Goal: Information Seeking & Learning: Learn about a topic

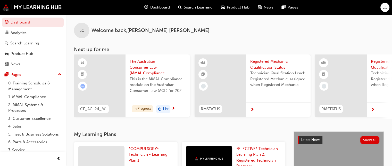
drag, startPoint x: 0, startPoint y: 0, endPoint x: 181, endPoint y: 98, distance: 206.1
click at [181, 98] on div "The Australian Consumer Law (MMAL Compliance - 2024) This is the MMAL Complianc…" at bounding box center [157, 77] width 64 height 46
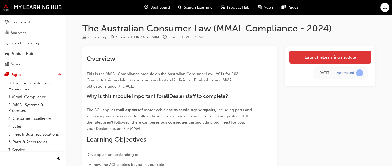
click at [312, 55] on link "Launch eLearning module" at bounding box center [330, 56] width 82 height 13
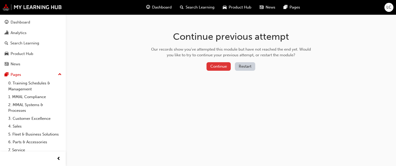
click at [221, 66] on button "Continue" at bounding box center [218, 66] width 24 height 9
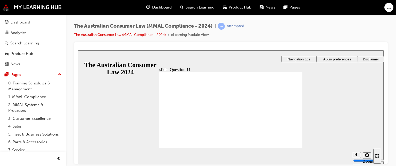
click at [381, 46] on div at bounding box center [230, 48] width 305 height 4
click at [161, 7] on span "Dashboard" at bounding box center [162, 7] width 20 height 6
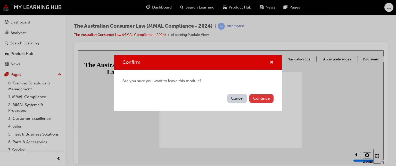
click at [262, 99] on button "Continue" at bounding box center [261, 98] width 24 height 9
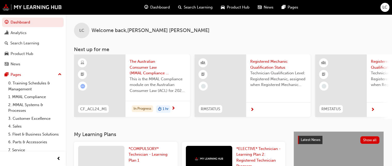
click at [149, 93] on span "This is the MMAL Compliance module on the Australian Consumer Law (ACL) for 202…" at bounding box center [158, 85] width 56 height 18
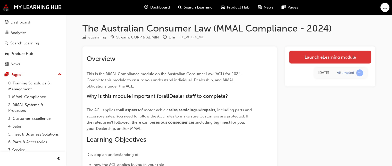
click at [298, 56] on link "Launch eLearning module" at bounding box center [330, 56] width 82 height 13
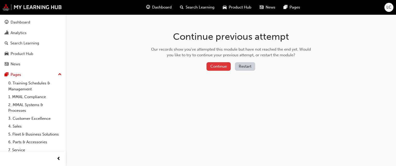
click at [225, 67] on button "Continue" at bounding box center [218, 66] width 24 height 9
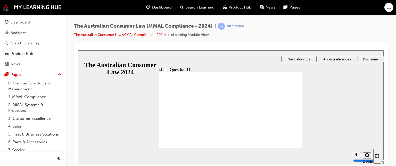
click at [335, 56] on button "Audio preferences" at bounding box center [336, 59] width 41 height 6
radio input "false"
radio input "true"
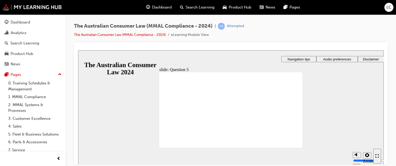
click at [379, 154] on div "Enter full-screen (Ctrl+Alt+F)" at bounding box center [377, 156] width 4 height 4
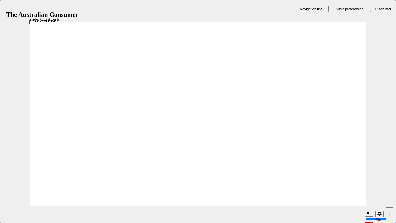
checkbox input "true"
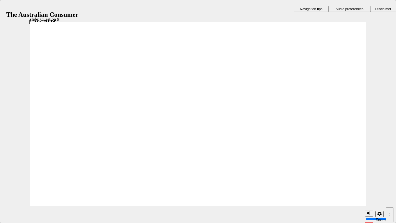
checkbox input "true"
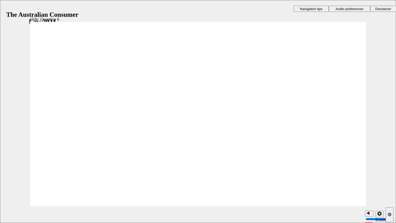
radio input "true"
checkbox input "true"
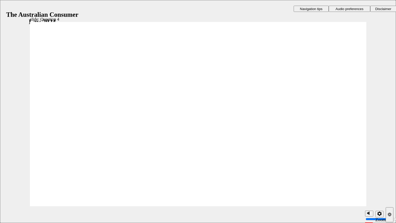
radio input "true"
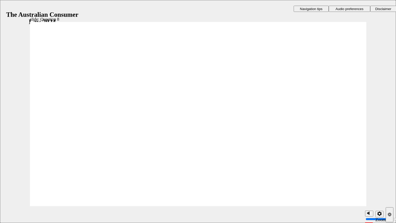
radio input "true"
drag, startPoint x: 65, startPoint y: 108, endPoint x: 83, endPoint y: 187, distance: 81.0
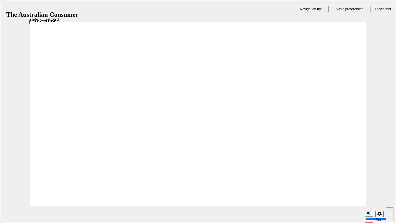
radio input "true"
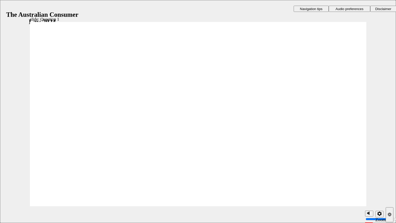
radio input "true"
checkbox input "true"
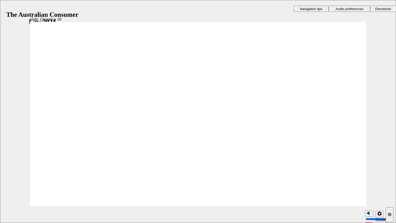
checkbox input "true"
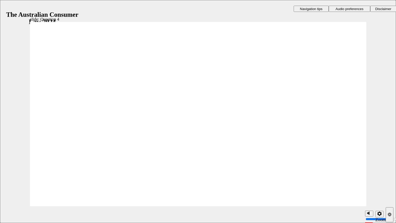
checkbox input "true"
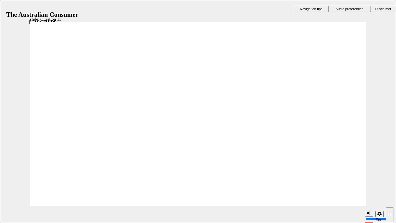
checkbox input "true"
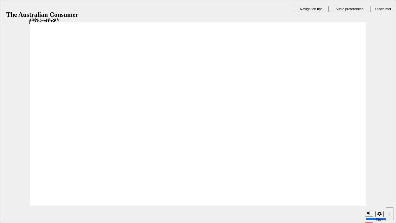
radio input "true"
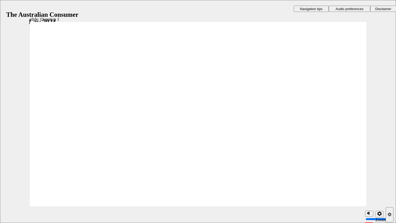
checkbox input "true"
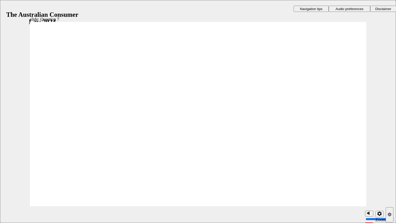
checkbox input "true"
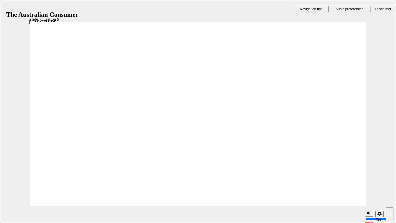
radio input "true"
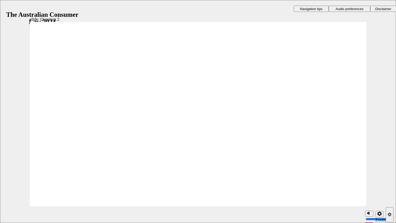
radio input "true"
checkbox input "true"
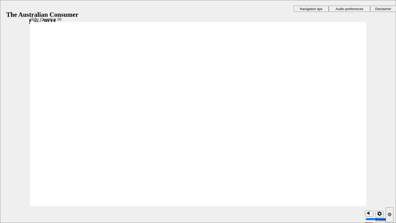
checkbox input "true"
radio input "true"
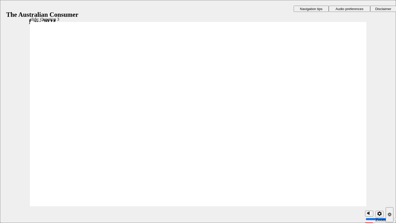
click at [347, 165] on section "Playback Speed 2 1.75 1.5 1.25 Normal" at bounding box center [198, 214] width 396 height 17
radio input "true"
radio input "false"
radio input "true"
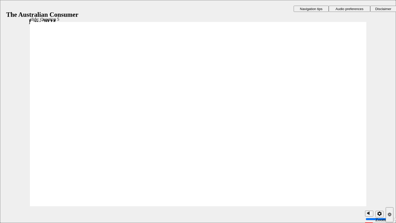
drag, startPoint x: 70, startPoint y: 101, endPoint x: 67, endPoint y: 187, distance: 85.8
checkbox input "true"
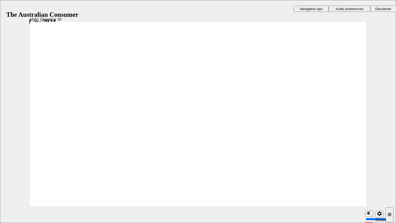
checkbox input "true"
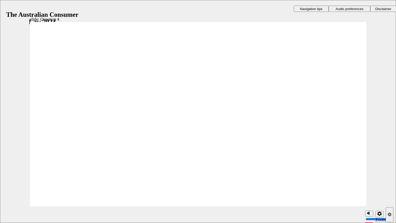
checkbox input "true"
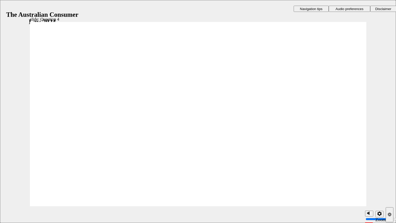
radio input "true"
click at [325, 165] on section "Playback Speed 2 1.75 1.5 1.25 Normal" at bounding box center [198, 214] width 396 height 17
click at [334, 165] on section "Playback Speed 2 1.75 1.5 1.25 Normal" at bounding box center [198, 214] width 396 height 17
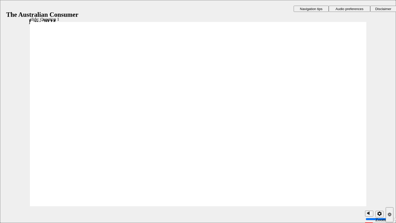
radio input "true"
checkbox input "true"
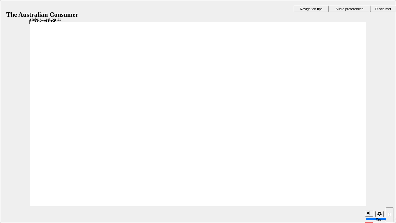
checkbox input "true"
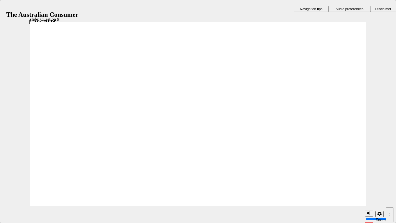
checkbox input "true"
radio input "true"
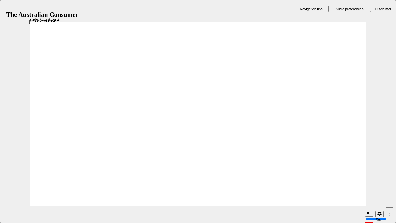
radio input "true"
checkbox input "true"
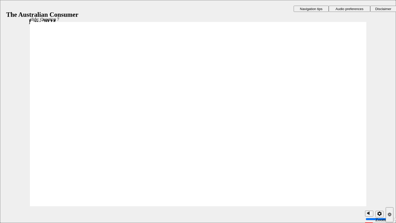
checkbox input "true"
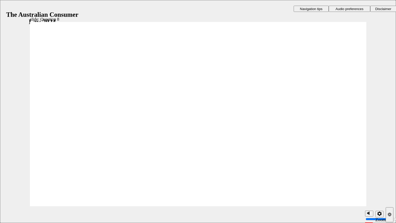
radio input "true"
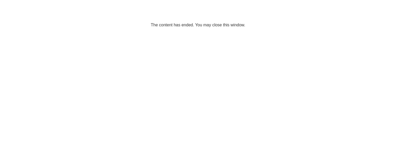
click at [270, 53] on div "Congratulations!" at bounding box center [197, 57] width 167 height 15
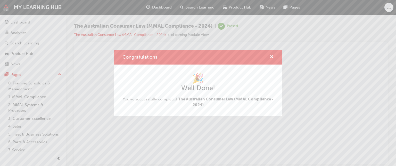
click at [270, 53] on div "Congratulations!" at bounding box center [197, 57] width 167 height 15
click at [271, 55] on span "cross-icon" at bounding box center [271, 57] width 4 height 5
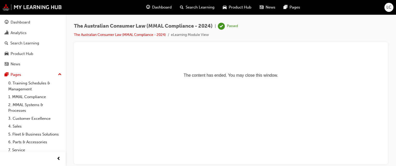
click at [155, 6] on span "Dashboard" at bounding box center [162, 7] width 20 height 6
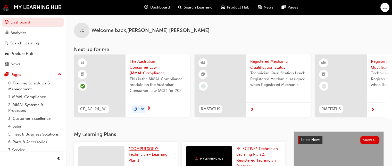
click at [139, 158] on link "*COMPULSORY* Technician - Learning Plan 1" at bounding box center [151, 155] width 45 height 18
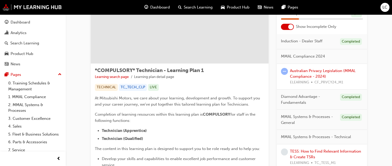
scroll to position [31, 0]
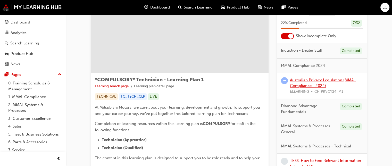
click at [317, 79] on link "Australian Privacy Legislation (MMAL Compliance - 2024)" at bounding box center [323, 83] width 66 height 11
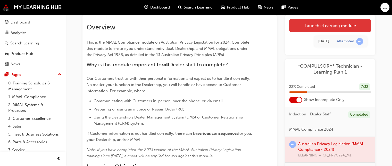
click at [320, 27] on link "Launch eLearning module" at bounding box center [330, 25] width 82 height 13
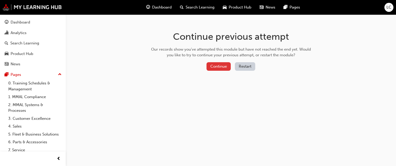
click at [220, 64] on button "Continue" at bounding box center [218, 66] width 24 height 9
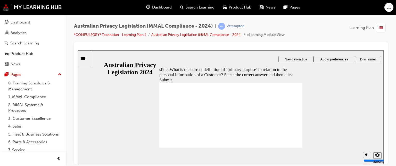
click at [326, 62] on div "slide: What is the correct definition of ‘primary purpose’ in relation to the p…" at bounding box center [230, 107] width 305 height 114
click at [379, 154] on button "Settings" at bounding box center [377, 155] width 8 height 6
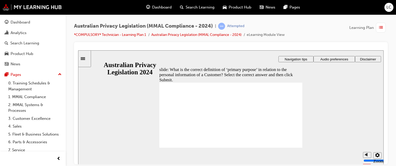
click at [340, 99] on div "slide: What is the correct definition of ‘primary purpose’ in relation to the p…" at bounding box center [230, 107] width 305 height 114
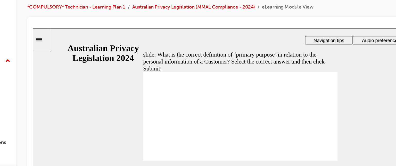
radio input "false"
radio input "true"
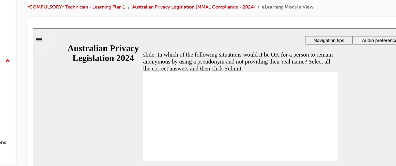
checkbox input "true"
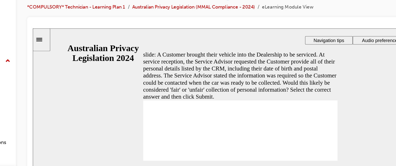
radio input "true"
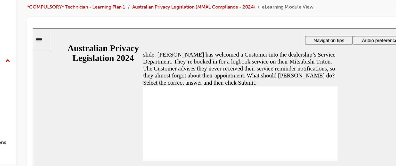
radio input "true"
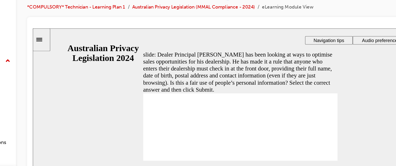
radio input "true"
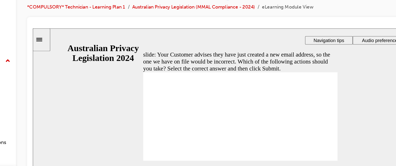
radio input "true"
click at [246, 125] on section "Playback Speed 2 1.75 1.5 1.25 0.75" at bounding box center [184, 133] width 305 height 17
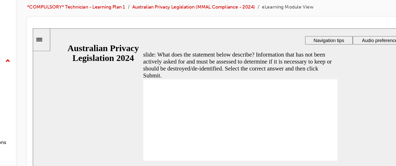
radio input "true"
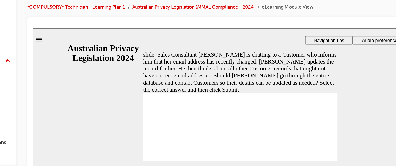
radio input "true"
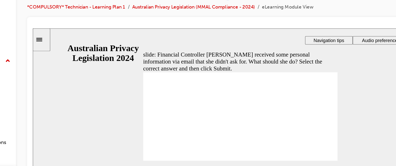
radio input "false"
radio input "true"
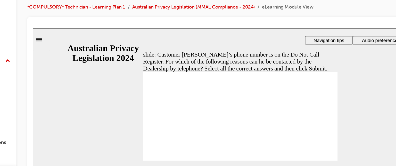
checkbox input "true"
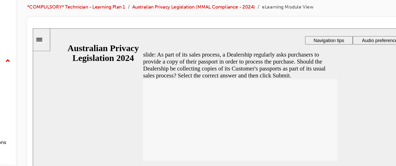
radio input "true"
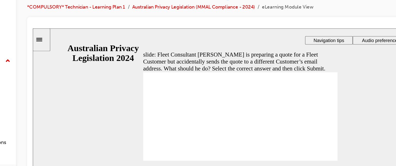
radio input "true"
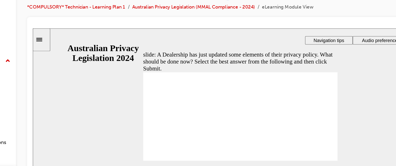
radio input "true"
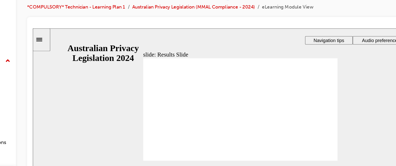
drag, startPoint x: 267, startPoint y: 95, endPoint x: 263, endPoint y: 107, distance: 12.1
click at [263, 107] on div "slide: Results Slide Rectangle 1 Sorry, you didn’t pass You answered one or mor…" at bounding box center [184, 85] width 305 height 114
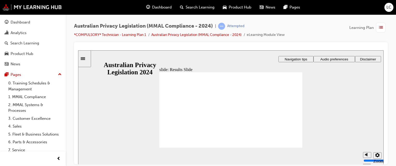
click at [325, 57] on span "Audio preferences" at bounding box center [334, 59] width 28 height 4
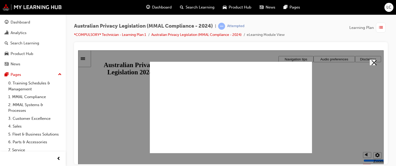
click at [369, 65] on button "Close" at bounding box center [372, 62] width 6 height 6
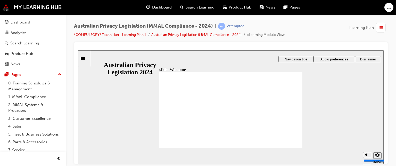
click at [326, 60] on span "Audio preferences" at bounding box center [334, 59] width 28 height 4
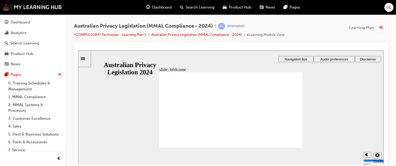
click at [377, 153] on icon "Settings" at bounding box center [377, 155] width 4 height 4
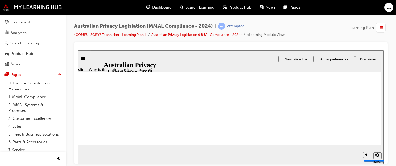
click at [383, 87] on div at bounding box center [231, 103] width 314 height 122
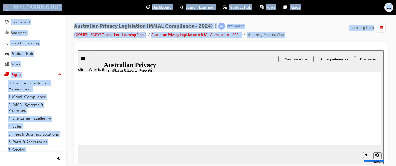
drag, startPoint x: 383, startPoint y: 87, endPoint x: 384, endPoint y: 90, distance: 3.3
click at [384, 90] on div at bounding box center [231, 103] width 314 height 122
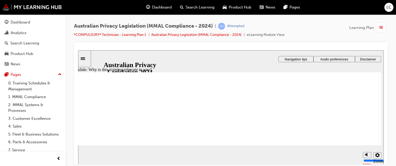
click at [377, 155] on icon "Settings" at bounding box center [377, 155] width 4 height 4
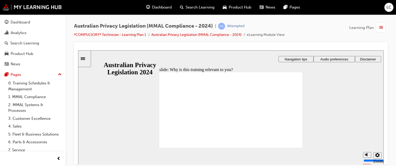
click at [322, 108] on div "slide: Why is this training relevant to you? Rectangle 1 Rectangle 3 Why is thi…" at bounding box center [230, 107] width 305 height 114
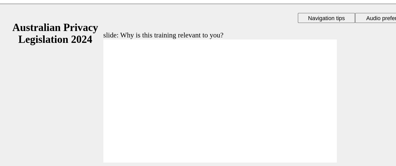
checkbox input "true"
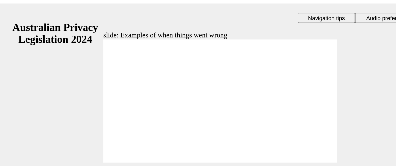
click at [222, 10] on span "Audio preferences" at bounding box center [227, 12] width 28 height 4
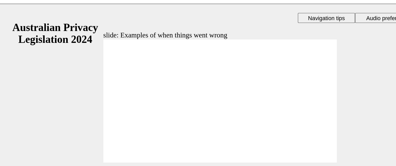
radio input "true"
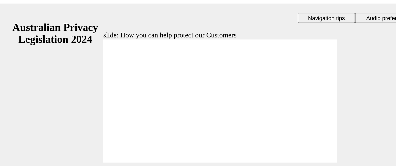
drag, startPoint x: 174, startPoint y: 86, endPoint x: 184, endPoint y: 99, distance: 16.9
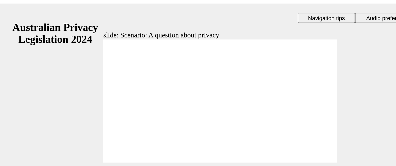
radio input "true"
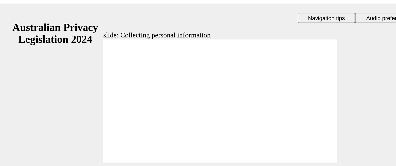
click at [184, 98] on div "Rectangle 1 Rectangle 3 Rectangle Oval Topic 2 complete! Two topics down, three…" at bounding box center [123, 65] width 143 height 80
drag, startPoint x: 167, startPoint y: 73, endPoint x: 182, endPoint y: 99, distance: 30.3
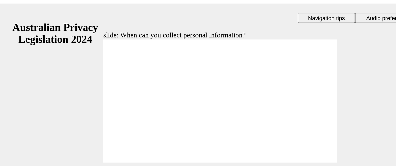
click at [185, 106] on div at bounding box center [123, 146] width 143 height 80
drag, startPoint x: 132, startPoint y: 59, endPoint x: 161, endPoint y: 79, distance: 35.5
drag, startPoint x: 130, startPoint y: 58, endPoint x: 89, endPoint y: 75, distance: 45.0
drag, startPoint x: 121, startPoint y: 58, endPoint x: 88, endPoint y: 75, distance: 37.1
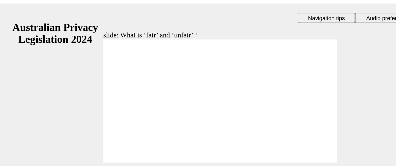
drag, startPoint x: 116, startPoint y: 59, endPoint x: 155, endPoint y: 80, distance: 44.4
drag, startPoint x: 120, startPoint y: 62, endPoint x: 76, endPoint y: 83, distance: 48.0
drag, startPoint x: 121, startPoint y: 60, endPoint x: 167, endPoint y: 80, distance: 49.7
drag, startPoint x: 141, startPoint y: 61, endPoint x: 173, endPoint y: 74, distance: 35.1
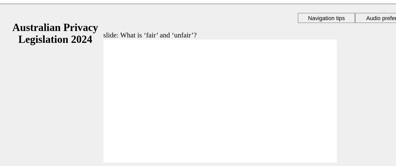
drag, startPoint x: 21, startPoint y: 89, endPoint x: 95, endPoint y: 63, distance: 79.2
click at [95, 63] on div "slide: Different types of data Rectangle 1 Rectangle 3 Different types of data …" at bounding box center [123, 60] width 305 height 114
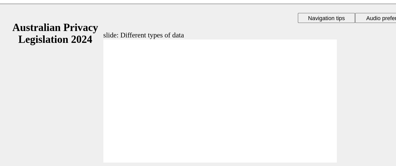
checkbox input "true"
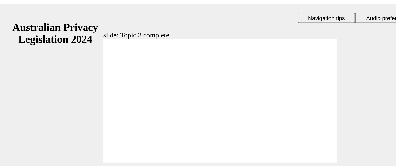
checkbox input "true"
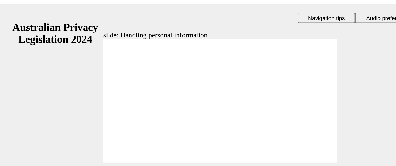
checkbox input "false"
drag, startPoint x: 123, startPoint y: 58, endPoint x: 141, endPoint y: 57, distance: 17.8
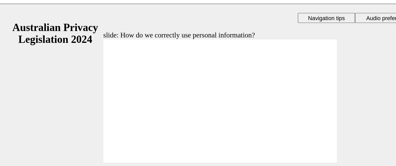
click at [187, 98] on div "Rectangle 1 This relates to: APP 9 Rectangle 1 This relates to: APP 9 APP 6 APP…" at bounding box center [123, 65] width 143 height 80
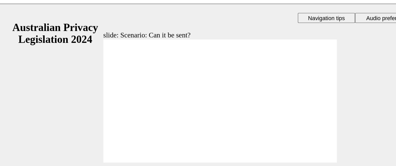
radio input "true"
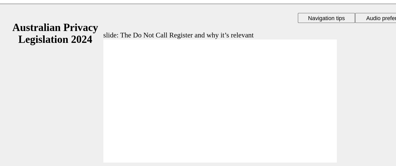
radio input "true"
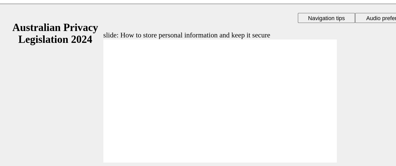
radio input "true"
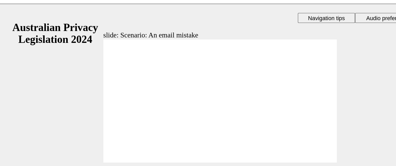
radio input "true"
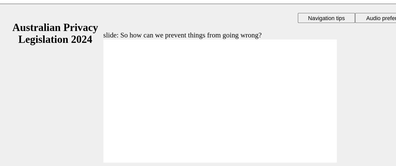
radio input "true"
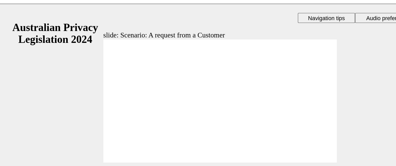
radio input "true"
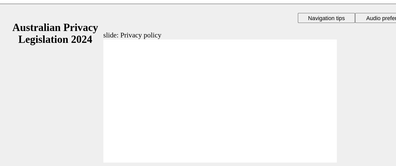
checkbox input "true"
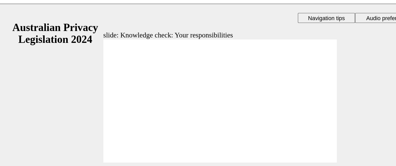
checkbox input "true"
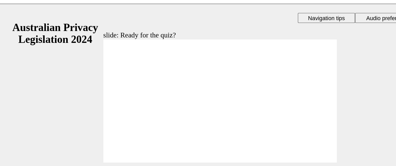
drag, startPoint x: 164, startPoint y: 75, endPoint x: 182, endPoint y: 97, distance: 28.0
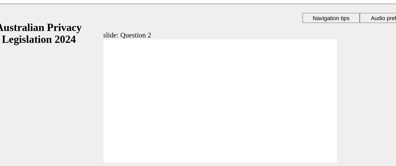
radio input "true"
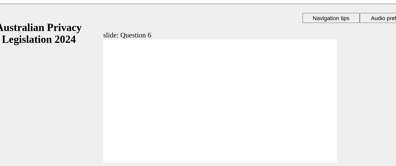
radio input "true"
radio input "false"
radio input "true"
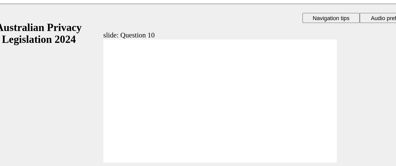
checkbox input "true"
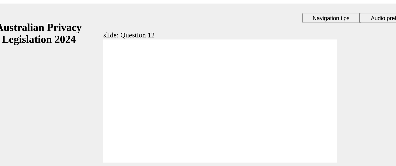
drag, startPoint x: 65, startPoint y: 82, endPoint x: 67, endPoint y: 77, distance: 5.8
radio input "false"
radio input "true"
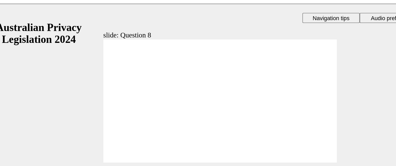
drag, startPoint x: 77, startPoint y: 61, endPoint x: 62, endPoint y: 59, distance: 15.5
radio input "true"
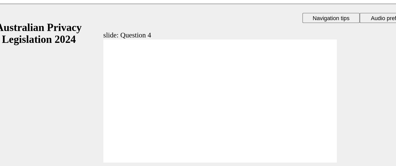
radio input "false"
radio input "true"
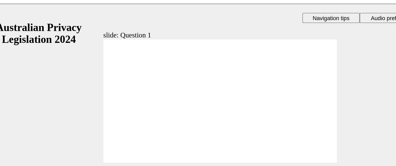
radio input "false"
radio input "true"
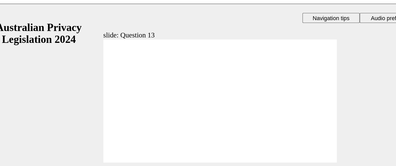
radio input "true"
drag, startPoint x: 126, startPoint y: 64, endPoint x: 79, endPoint y: 93, distance: 55.3
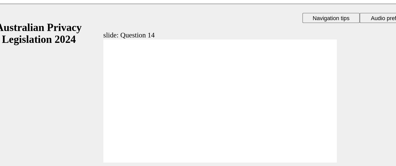
radio input "true"
radio input "false"
radio input "true"
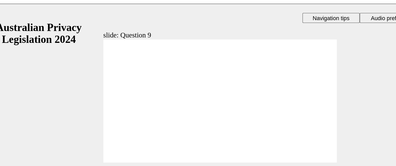
radio input "true"
checkbox input "true"
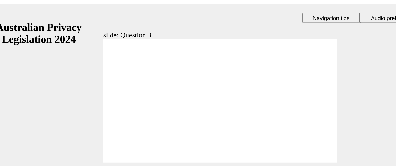
radio input "true"
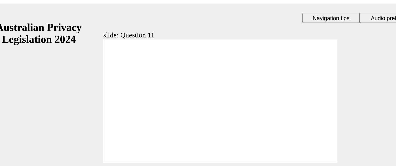
radio input "true"
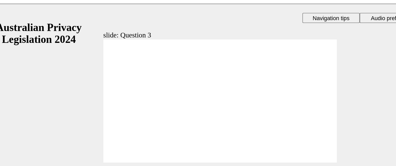
checkbox input "true"
radio input "true"
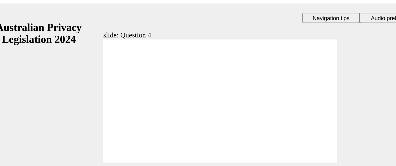
radio input "true"
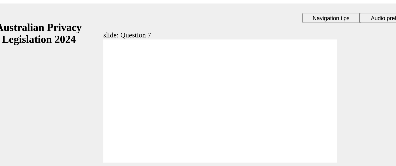
radio input "true"
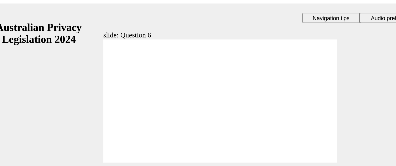
radio input "true"
radio input "false"
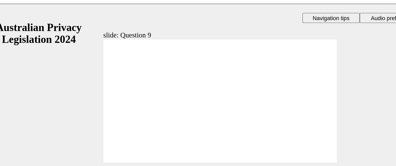
radio input "true"
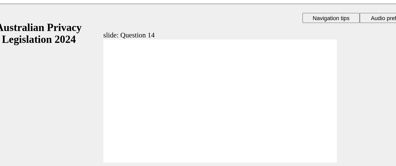
radio input "true"
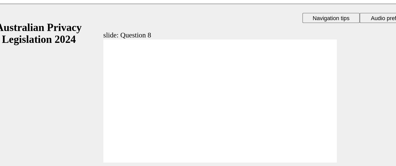
radio input "true"
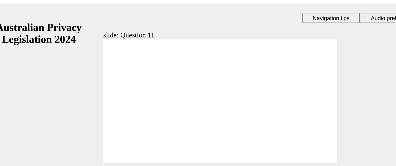
radio input "true"
click at [185, 95] on div "Rectangle 1 That's right. Generally, it will not be reasonably necessary for th…" at bounding box center [123, 65] width 143 height 80
radio input "true"
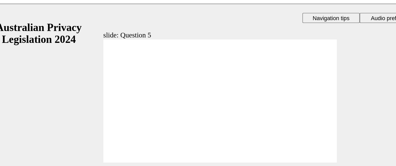
checkbox input "true"
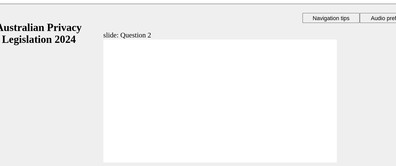
radio input "true"
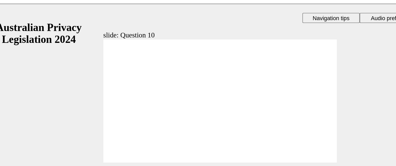
checkbox input "true"
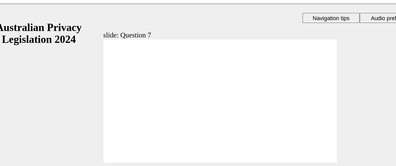
radio input "true"
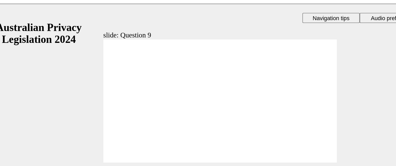
radio input "true"
checkbox input "true"
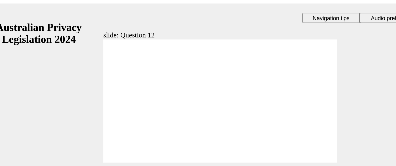
checkbox input "true"
radio input "true"
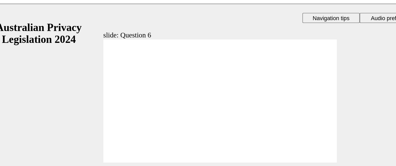
radio input "true"
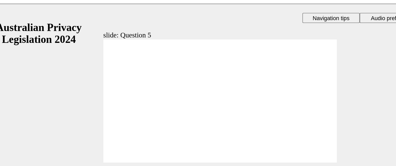
radio input "true"
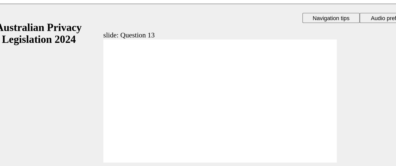
radio input "true"
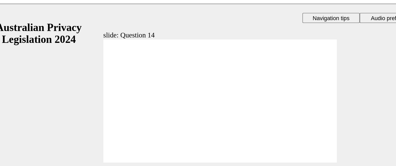
radio input "true"
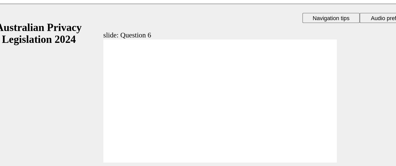
radio input "true"
drag, startPoint x: 180, startPoint y: 100, endPoint x: 182, endPoint y: 98, distance: 3.3
click at [182, 98] on div "slide: Question 6 That's right. 'Fair' generally means a method of collecting i…" at bounding box center [123, 60] width 305 height 114
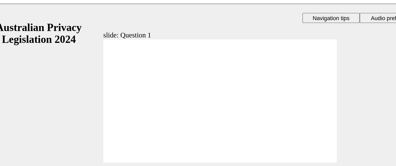
radio input "true"
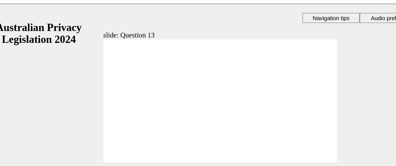
checkbox input "true"
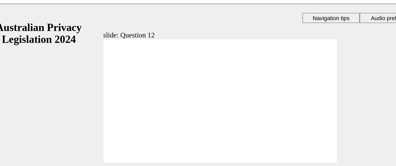
radio input "true"
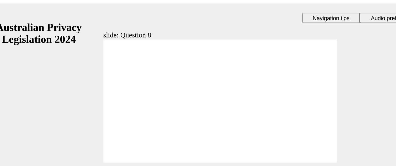
radio input "true"
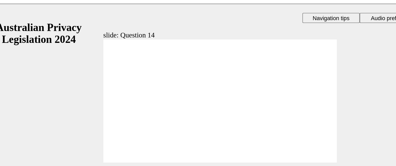
radio input "true"
radio input "false"
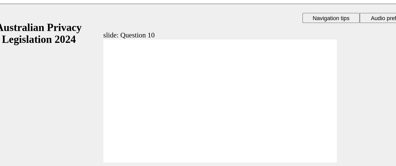
radio input "true"
radio input "false"
radio input "true"
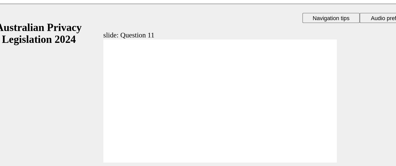
click at [181, 101] on section "Playback Speed 2 1.75 1.5 1.25 0.75" at bounding box center [123, 108] width 305 height 17
radio input "true"
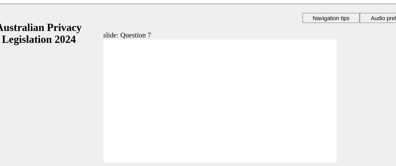
drag, startPoint x: 55, startPoint y: 71, endPoint x: 58, endPoint y: 67, distance: 4.4
radio input "true"
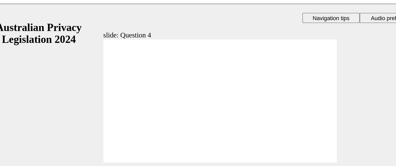
checkbox input "true"
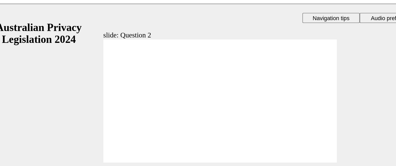
radio input "true"
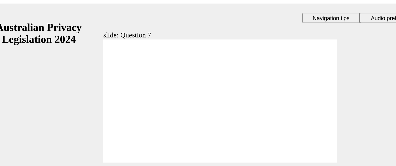
radio input "true"
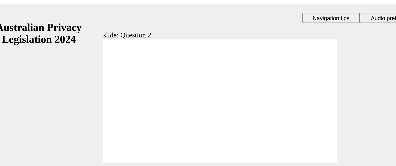
radio input "true"
checkbox input "true"
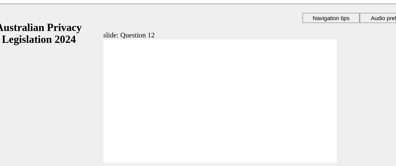
checkbox input "true"
drag, startPoint x: 68, startPoint y: 93, endPoint x: 75, endPoint y: 95, distance: 7.1
radio input "true"
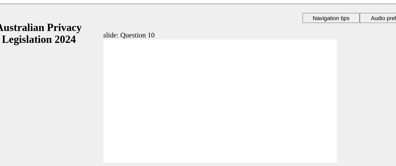
radio input "false"
radio input "true"
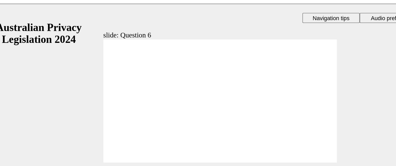
radio input "true"
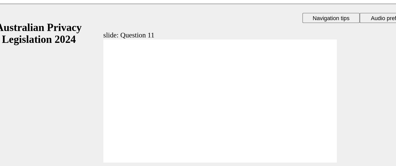
radio input "true"
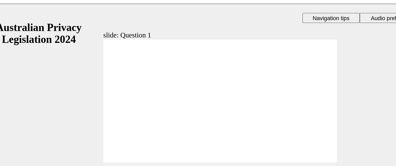
radio input "true"
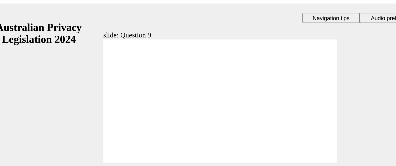
radio input "true"
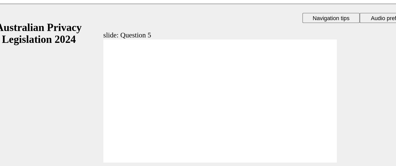
radio input "true"
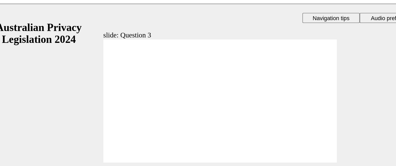
checkbox input "true"
drag, startPoint x: 60, startPoint y: 91, endPoint x: 63, endPoint y: 95, distance: 5.2
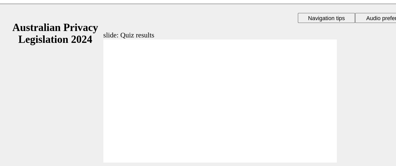
drag, startPoint x: 150, startPoint y: 81, endPoint x: 143, endPoint y: 75, distance: 9.0
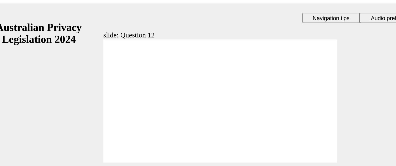
drag, startPoint x: 54, startPoint y: 54, endPoint x: 58, endPoint y: 54, distance: 4.4
checkbox input "true"
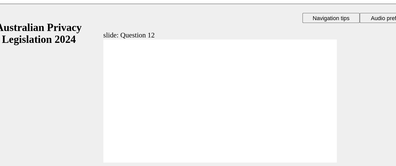
radio input "true"
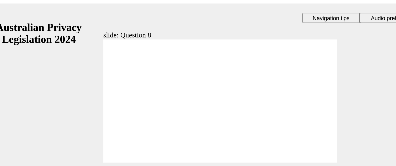
checkbox input "true"
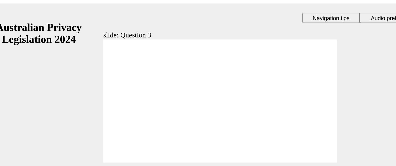
radio input "true"
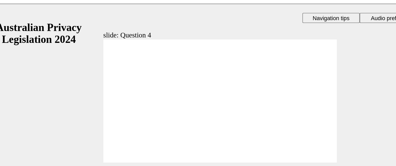
drag, startPoint x: 60, startPoint y: 98, endPoint x: 63, endPoint y: 93, distance: 5.4
radio input "true"
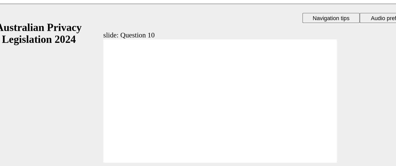
drag, startPoint x: 59, startPoint y: 48, endPoint x: 187, endPoint y: 99, distance: 137.7
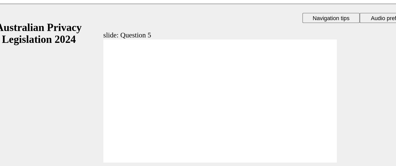
radio input "true"
drag, startPoint x: 182, startPoint y: 100, endPoint x: 182, endPoint y: 97, distance: 3.6
click at [182, 97] on div "slide: Question 5 Rectangle 1 That's right. While it may be reasonable for the …" at bounding box center [123, 60] width 305 height 114
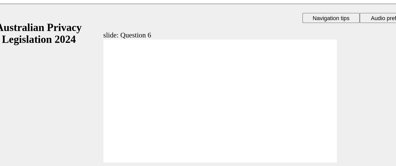
radio input "true"
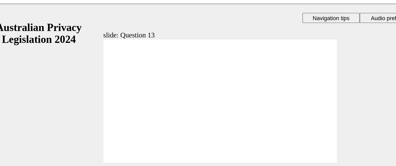
radio input "true"
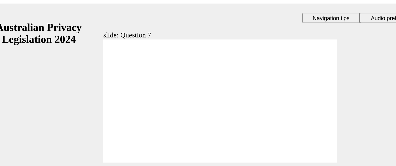
radio input "true"
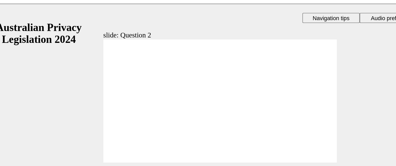
radio input "true"
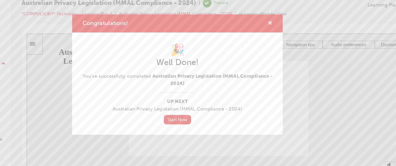
click at [271, 41] on span "cross-icon" at bounding box center [271, 42] width 4 height 5
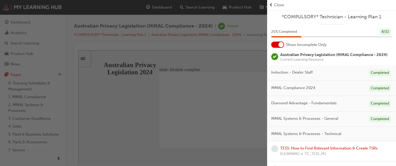
click at [304, 89] on span "MMAL Compliance 2024" at bounding box center [293, 88] width 44 height 6
click at [283, 44] on div at bounding box center [280, 44] width 5 height 5
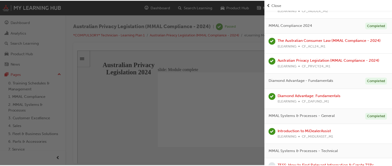
scroll to position [110, 0]
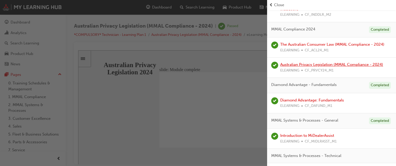
click at [357, 63] on link "Australian Privacy Legislation (MMAL Compliance - 2024)" at bounding box center [331, 64] width 103 height 5
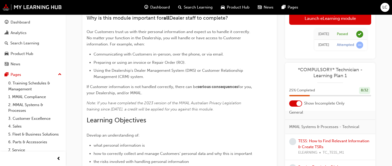
scroll to position [62, 0]
click at [342, 140] on link "TESS: How to Find Relevant Information & Create TSRs" at bounding box center [333, 143] width 71 height 11
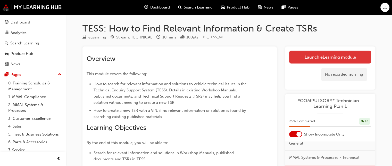
click at [336, 54] on link "Launch eLearning module" at bounding box center [330, 56] width 82 height 13
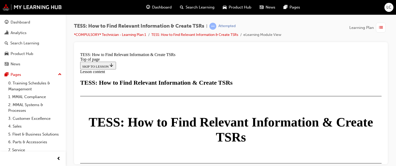
scroll to position [1298, 0]
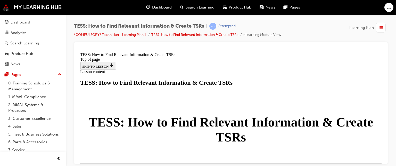
scroll to position [286, 0]
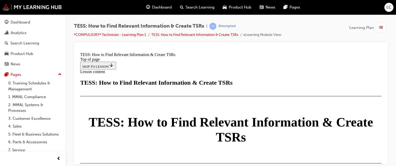
scroll to position [1067, 0]
drag, startPoint x: 296, startPoint y: 129, endPoint x: 288, endPoint y: 125, distance: 8.1
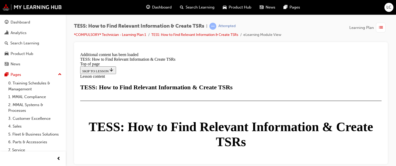
scroll to position [1368, 0]
click at [379, 30] on span "list-icon" at bounding box center [381, 27] width 4 height 6
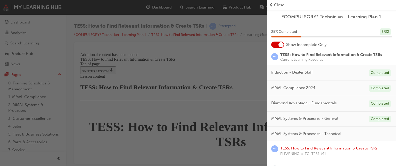
click at [322, 149] on link "TESS: How to Find Relevant Information & Create TSRs" at bounding box center [328, 148] width 97 height 5
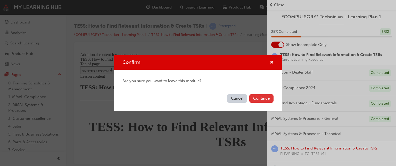
click at [259, 100] on button "Continue" at bounding box center [261, 98] width 24 height 9
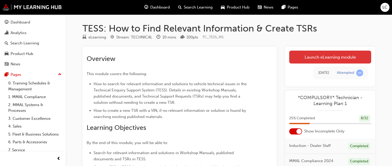
click at [308, 55] on link "Launch eLearning module" at bounding box center [330, 56] width 82 height 13
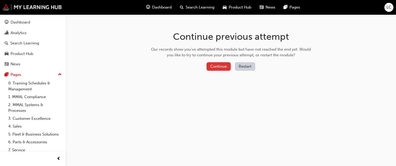
click at [220, 68] on button "Continue" at bounding box center [218, 66] width 24 height 9
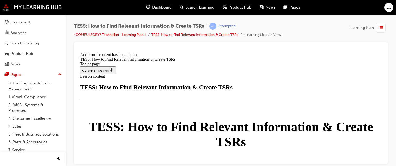
scroll to position [1409, 0]
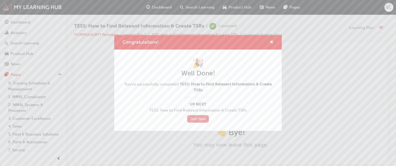
scroll to position [0, 0]
click at [198, 117] on link "Start Now" at bounding box center [198, 118] width 22 height 7
drag, startPoint x: 274, startPoint y: 43, endPoint x: 271, endPoint y: 43, distance: 3.1
click at [271, 43] on div "Congratulations!" at bounding box center [197, 42] width 167 height 15
click at [271, 43] on span "cross-icon" at bounding box center [271, 42] width 4 height 5
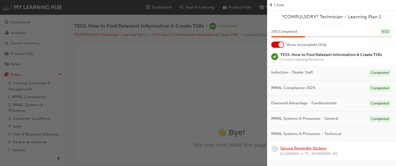
click at [306, 148] on link "Service Reminder Stickers" at bounding box center [303, 148] width 46 height 5
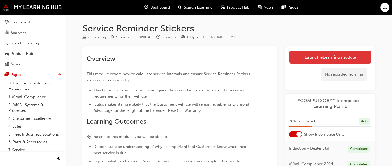
click at [299, 55] on link "Launch eLearning module" at bounding box center [330, 56] width 82 height 13
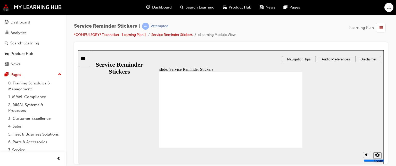
click at [324, 60] on span "Audio Preferences" at bounding box center [336, 59] width 28 height 4
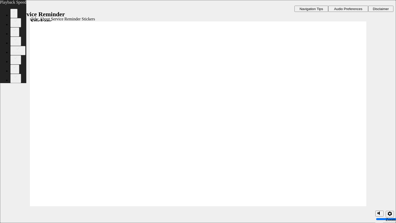
type input "98"
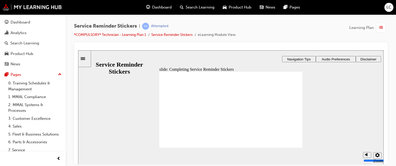
drag, startPoint x: 293, startPoint y: 145, endPoint x: 206, endPoint y: 110, distance: 93.8
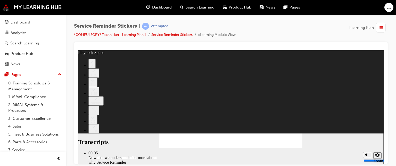
type input "135"
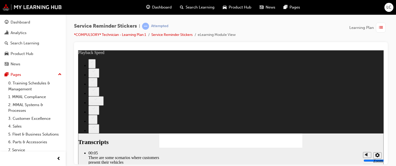
type input "166"
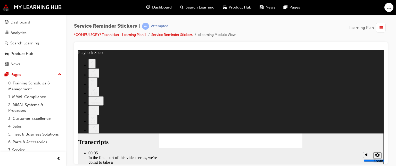
type input "199"
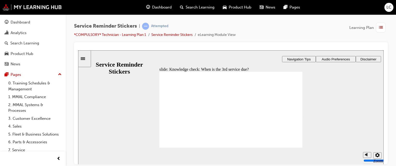
radio input "true"
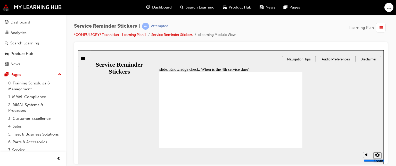
radio input "false"
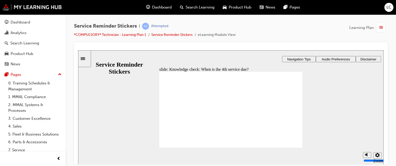
radio input "false"
radio input "true"
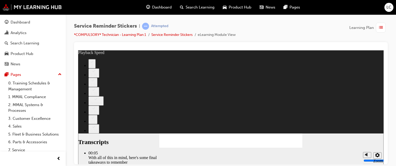
type input "110"
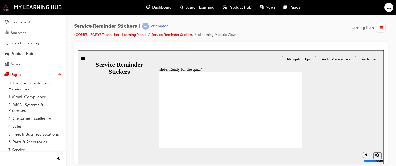
drag, startPoint x: 292, startPoint y: 147, endPoint x: 201, endPoint y: 114, distance: 97.0
radio input "true"
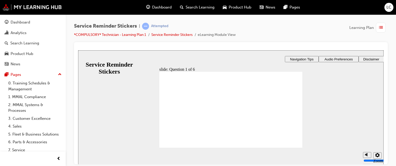
radio input "true"
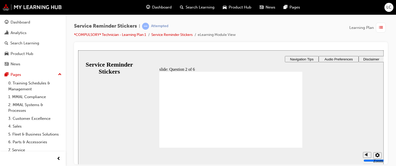
radio input "true"
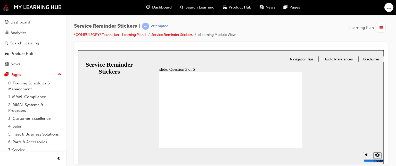
drag, startPoint x: 210, startPoint y: 98, endPoint x: 272, endPoint y: 106, distance: 62.6
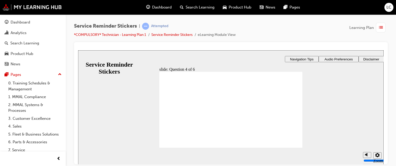
drag, startPoint x: 272, startPoint y: 106, endPoint x: 209, endPoint y: 98, distance: 63.7
click at [287, 147] on section "Playback Speed 2 1.75 1.5 1.25 Normal" at bounding box center [230, 155] width 305 height 17
drag, startPoint x: 163, startPoint y: 98, endPoint x: 166, endPoint y: 100, distance: 3.8
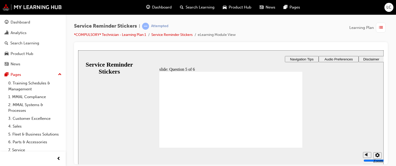
checkbox input "true"
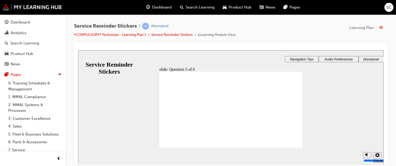
checkbox input "true"
checkbox input "false"
checkbox input "true"
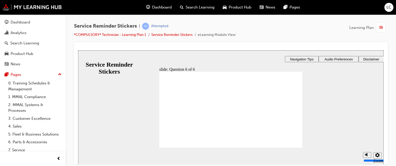
radio input "true"
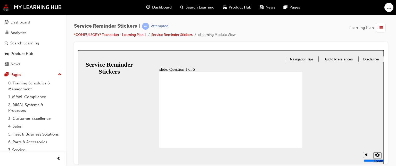
drag, startPoint x: 227, startPoint y: 124, endPoint x: 227, endPoint y: 121, distance: 3.1
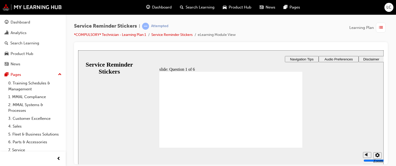
radio input "true"
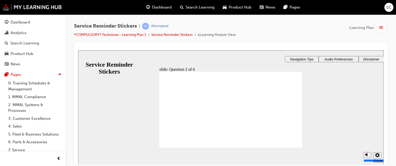
radio input "true"
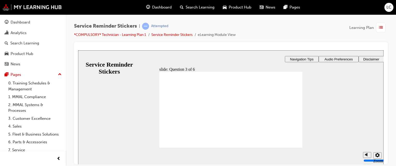
drag, startPoint x: 276, startPoint y: 110, endPoint x: 213, endPoint y: 101, distance: 63.5
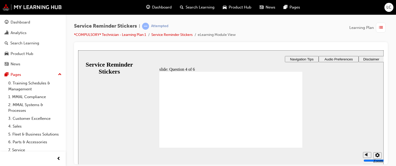
drag, startPoint x: 234, startPoint y: 119, endPoint x: 286, endPoint y: 143, distance: 57.5
checkbox input "true"
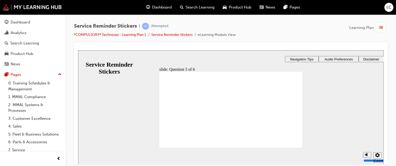
checkbox input "true"
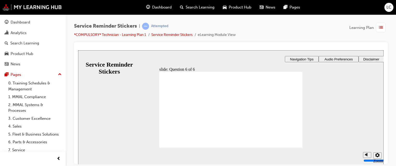
checkbox input "true"
checkbox input "false"
checkbox input "true"
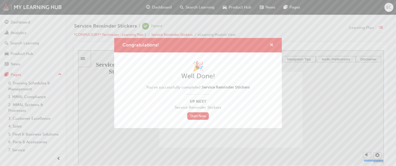
click at [270, 44] on span "cross-icon" at bounding box center [271, 45] width 4 height 5
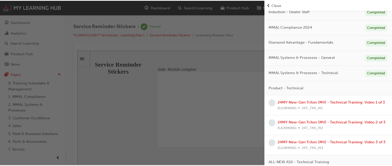
scroll to position [65, 0]
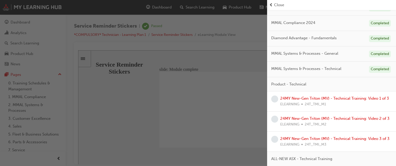
click at [278, 7] on span "Close" at bounding box center [279, 5] width 10 height 6
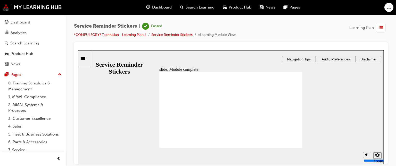
click at [150, 6] on span "guage-icon" at bounding box center [148, 7] width 4 height 6
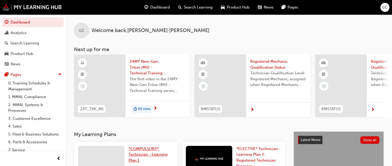
click at [156, 150] on span "*COMPULSORY* Technician - Learning Plan 1" at bounding box center [148, 154] width 39 height 16
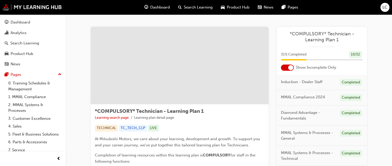
click at [288, 70] on div at bounding box center [287, 67] width 13 height 6
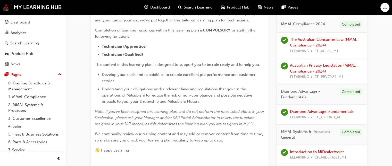
scroll to position [128, 0]
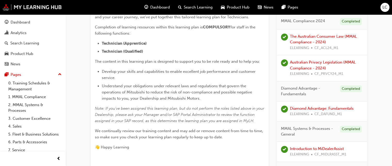
click at [319, 110] on div "Diamond Advantage: Fundamentals ELEARNING CF_DAFUND_M1" at bounding box center [322, 111] width 64 height 12
click at [318, 107] on link "Diamond Advantage: Fundamentals" at bounding box center [322, 108] width 64 height 5
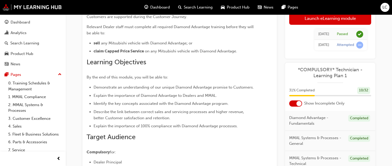
scroll to position [32, 0]
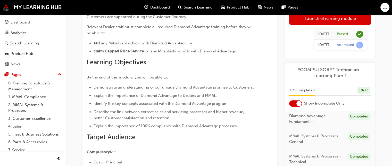
click at [329, 136] on span "MMAL Systems & Processes - General" at bounding box center [316, 139] width 55 height 12
click at [339, 137] on span "MMAL Systems & Processes - General" at bounding box center [316, 139] width 55 height 12
click at [165, 11] on div "Dashboard" at bounding box center [157, 7] width 34 height 11
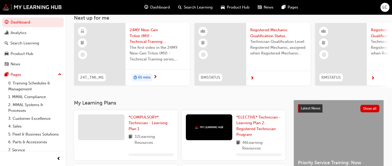
scroll to position [75, 0]
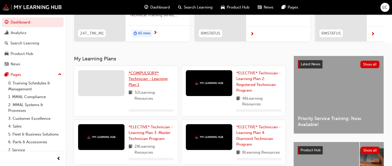
click at [138, 73] on span "*COMPULSORY* Technician - Learning Plan 1" at bounding box center [148, 79] width 39 height 16
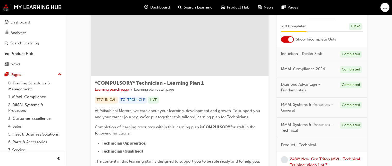
scroll to position [33, 0]
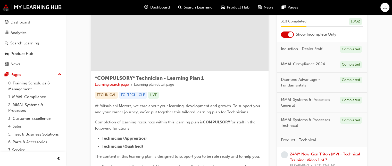
click at [293, 35] on div at bounding box center [287, 34] width 13 height 6
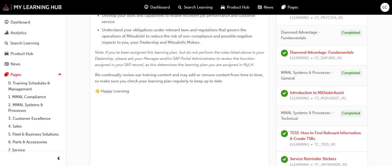
scroll to position [185, 0]
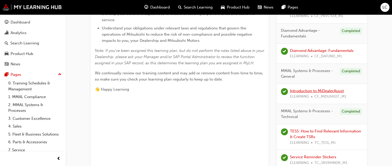
click at [319, 92] on link "Introduction to MiDealerAssist" at bounding box center [317, 90] width 54 height 5
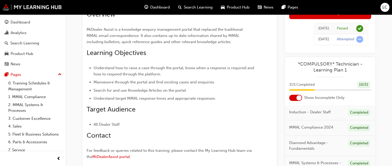
scroll to position [50, 0]
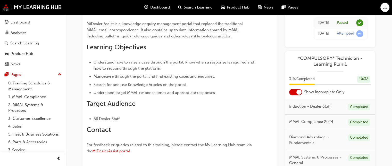
click at [297, 95] on div "*COMPULSORY* Technician - Learning Plan 1 31 % Completed 10 / 32 Show Incomplet…" at bounding box center [330, 126] width 90 height 151
click at [298, 93] on div at bounding box center [298, 91] width 5 height 5
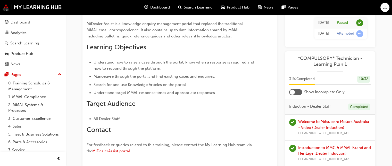
drag, startPoint x: 392, startPoint y: 83, endPoint x: 395, endPoint y: 81, distance: 4.1
click at [392, 81] on html "Your version of Internet Explorer is outdated and not supported. Please upgrade…" at bounding box center [196, 33] width 392 height 166
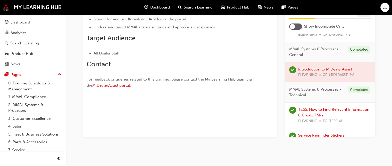
scroll to position [176, 0]
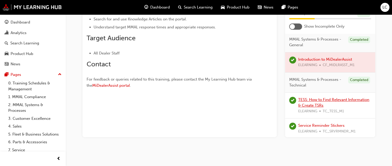
click at [328, 98] on link "TESS: How to Find Relevant Information & Create TSRs" at bounding box center [333, 102] width 71 height 11
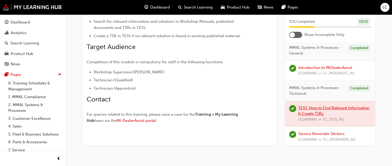
scroll to position [140, 0]
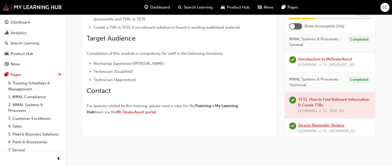
click at [340, 123] on link "Service Reminder Stickers" at bounding box center [321, 125] width 46 height 5
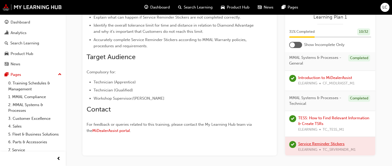
scroll to position [162, 0]
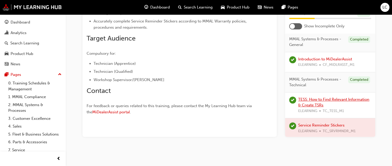
click at [331, 98] on link "TESS: How to Find Relevant Information & Create TSRs" at bounding box center [333, 102] width 71 height 11
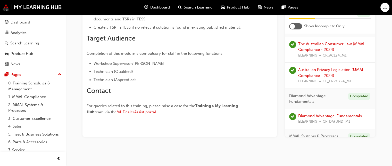
scroll to position [84, 0]
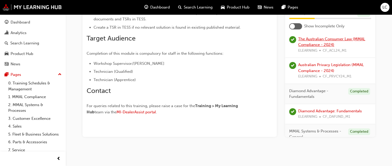
click at [344, 39] on link "The Australian Consumer Law (MMAL Compliance - 2024)" at bounding box center [331, 42] width 67 height 11
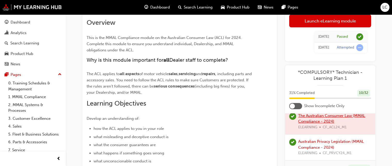
scroll to position [45, 0]
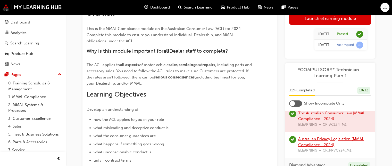
click at [316, 141] on link "Australian Privacy Legislation (MMAL Compliance - 2024)" at bounding box center [331, 141] width 66 height 11
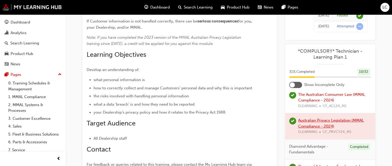
scroll to position [150, 0]
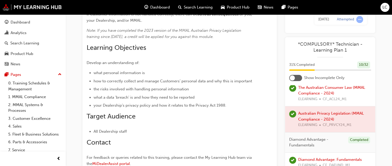
click at [390, 88] on div "Australian Privacy Legislation (MMAL Compliance - 2024) eLearning Stream: CORP …" at bounding box center [196, 34] width 392 height 368
click at [293, 76] on div at bounding box center [292, 77] width 5 height 5
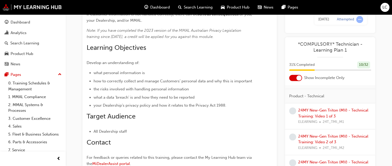
scroll to position [35, 0]
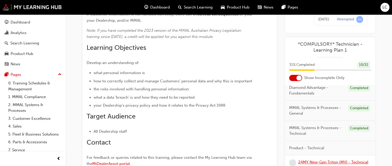
click at [333, 163] on link "24MY New-Gen Triton (MV) - Technical Training: Video 1 of 3" at bounding box center [333, 164] width 70 height 11
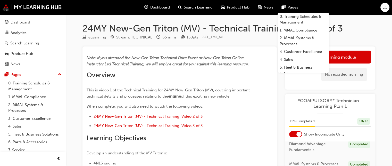
click at [150, 7] on span "Dashboard" at bounding box center [160, 7] width 20 height 6
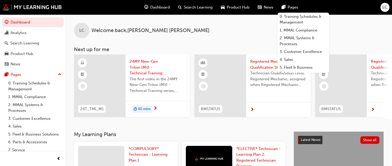
click at [150, 7] on span "Dashboard" at bounding box center [160, 7] width 20 height 6
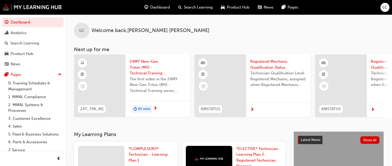
click at [349, 29] on div "LC Welcome back , [PERSON_NAME]" at bounding box center [229, 26] width 326 height 24
click at [385, 11] on div "LC" at bounding box center [384, 7] width 9 height 9
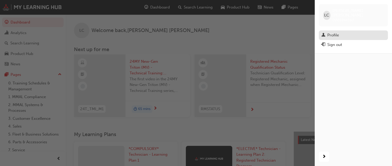
click at [344, 32] on div "Profile" at bounding box center [353, 35] width 64 height 6
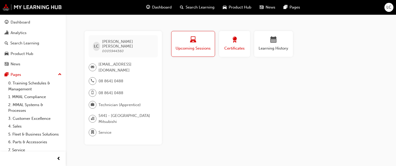
click at [227, 40] on div "button" at bounding box center [234, 41] width 23 height 8
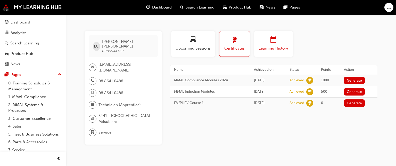
click at [282, 55] on button "Learning History" at bounding box center [273, 44] width 39 height 26
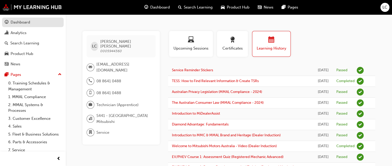
click at [35, 24] on div "Dashboard" at bounding box center [33, 22] width 56 height 6
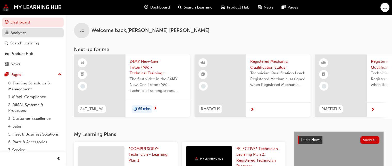
click at [35, 29] on link "Analytics" at bounding box center [33, 33] width 62 height 10
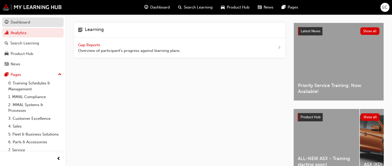
click at [30, 26] on link "Dashboard" at bounding box center [33, 23] width 62 height 10
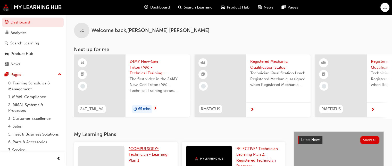
click at [142, 155] on span "*COMPULSORY* Technician - Learning Plan 1" at bounding box center [148, 154] width 39 height 16
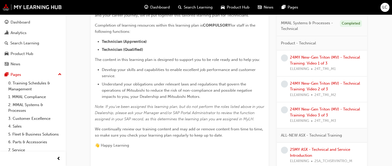
scroll to position [131, 0]
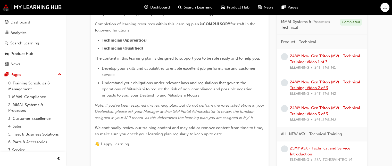
click at [347, 81] on link "24MY New-Gen Triton (MV) - Technical Training: Video 2 of 3" at bounding box center [325, 85] width 70 height 11
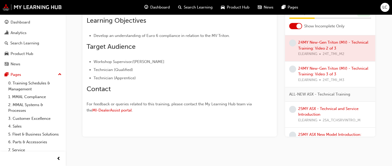
scroll to position [137, 0]
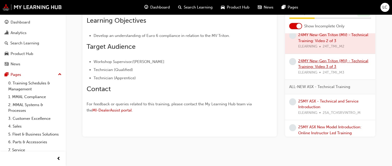
click at [338, 64] on link "24MY New-Gen Triton (MV) - Technical Training: Video 3 of 3" at bounding box center [333, 63] width 70 height 11
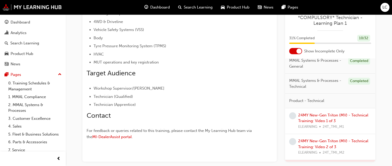
scroll to position [67, 0]
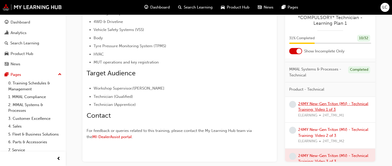
click at [340, 105] on link "24MY New-Gen Triton (MV) - Technical Training: Video 1 of 3" at bounding box center [333, 106] width 70 height 11
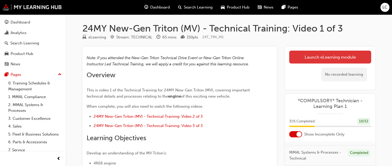
click at [343, 58] on link "Launch eLearning module" at bounding box center [330, 56] width 82 height 13
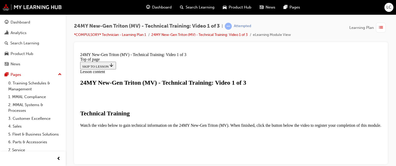
click at [340, 32] on div "24MY New-Gen Triton (MV) - Technical Training: Video 1 of 3 | Attempted *COMPUL…" at bounding box center [231, 32] width 314 height 19
drag, startPoint x: 379, startPoint y: 61, endPoint x: 375, endPoint y: 83, distance: 21.7
click at [375, 83] on main "Lesson content 24MY New-Gen Triton (MV) - Technical Training: Video 1 of 3 Tech…" at bounding box center [230, 140] width 301 height 142
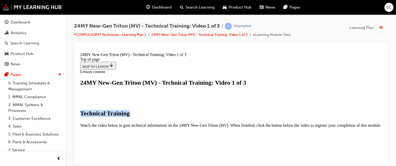
scroll to position [119, 0]
drag, startPoint x: 382, startPoint y: 113, endPoint x: 463, endPoint y: 171, distance: 99.7
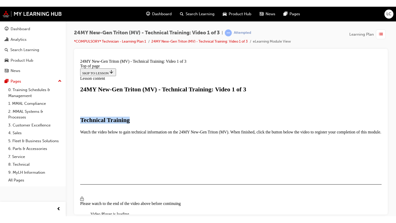
scroll to position [90, 0]
